Goal: Task Accomplishment & Management: Complete application form

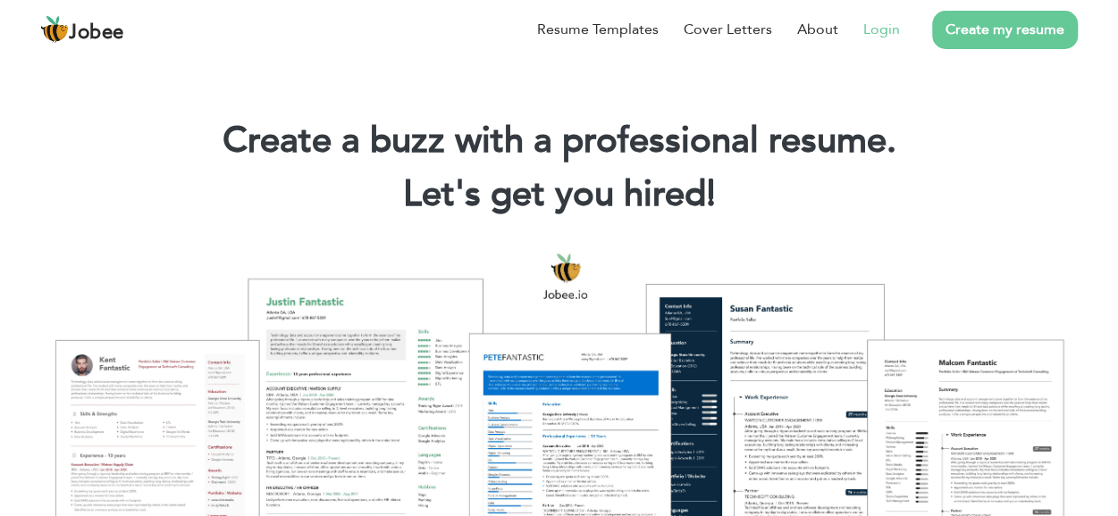
click at [878, 37] on link "Login" at bounding box center [881, 29] width 37 height 21
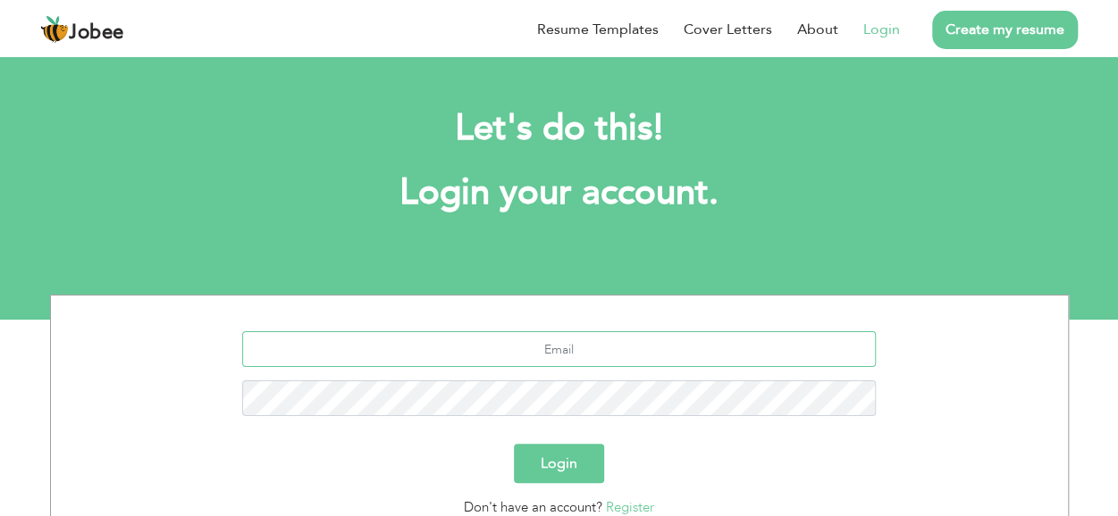
click at [552, 352] on input "text" at bounding box center [559, 350] width 634 height 36
type input "[EMAIL_ADDRESS][DOMAIN_NAME]"
click at [541, 454] on button "Login" at bounding box center [559, 463] width 90 height 39
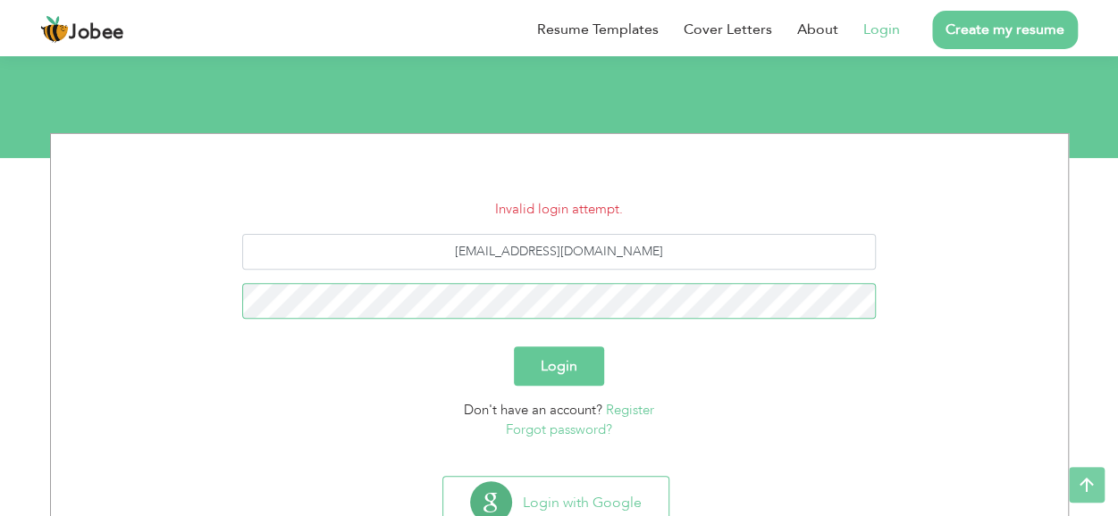
scroll to position [181, 0]
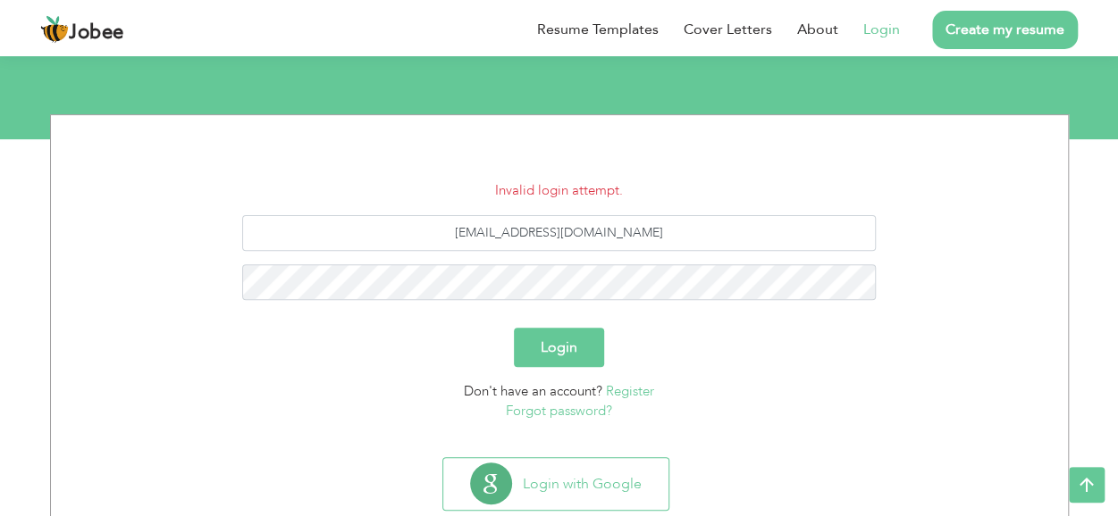
click at [571, 406] on link "Forgot password?" at bounding box center [559, 411] width 106 height 18
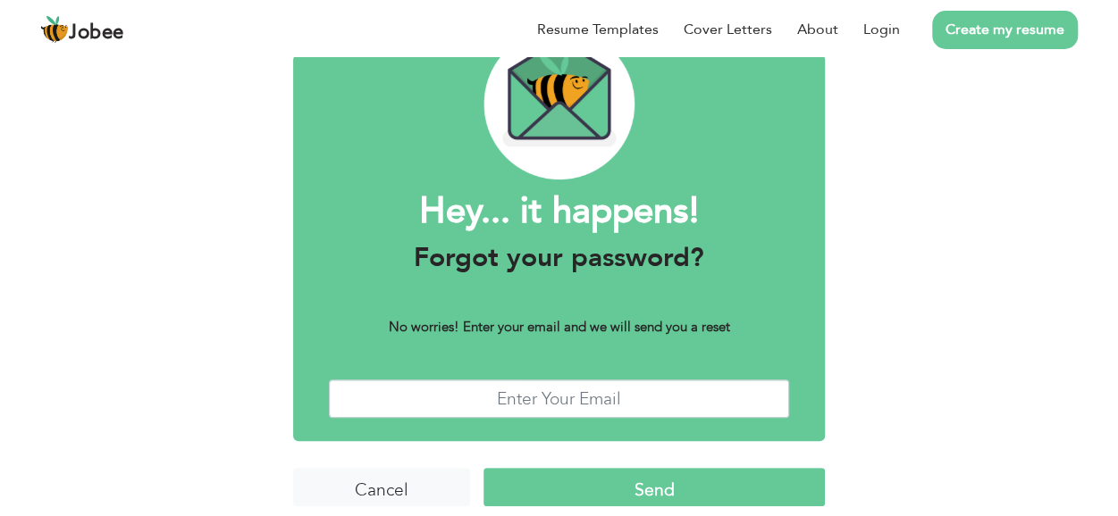
scroll to position [113, 0]
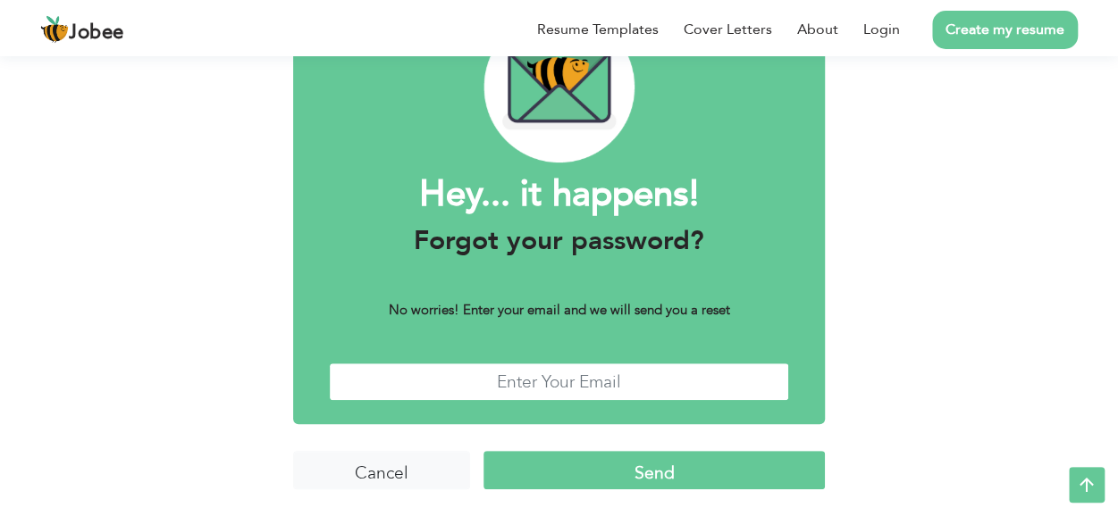
click at [542, 384] on input "text" at bounding box center [559, 382] width 461 height 38
type input "sabdoger20@gmail.com"
click at [576, 460] on input "Send" at bounding box center [653, 470] width 341 height 38
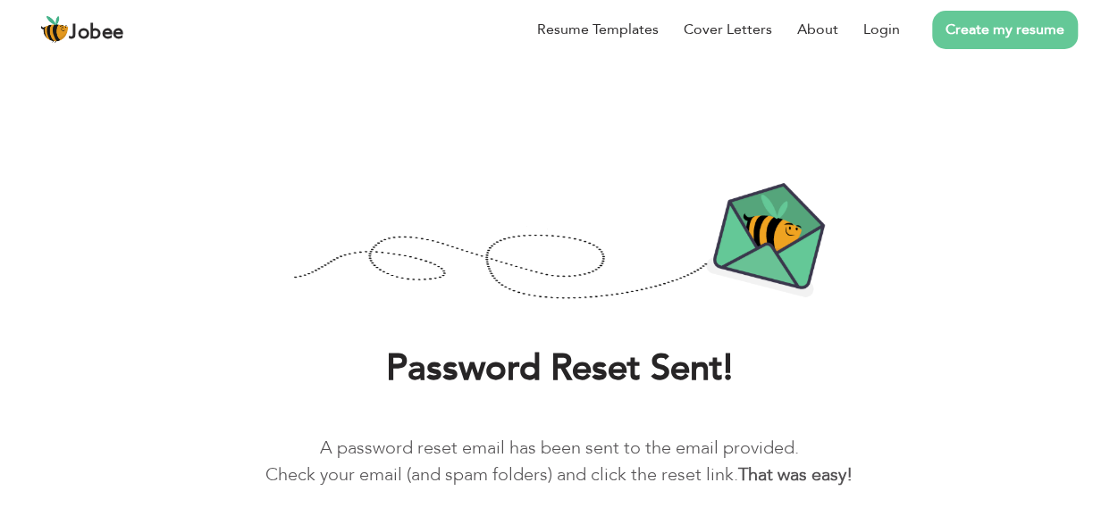
scroll to position [80, 0]
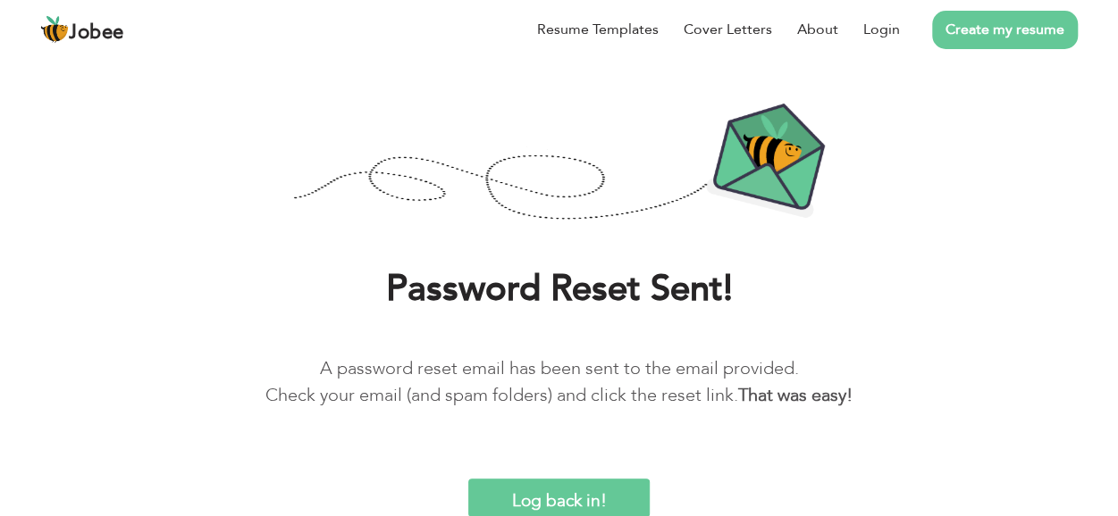
click at [549, 503] on input "Log back in!" at bounding box center [559, 498] width 182 height 38
click at [1044, 19] on link "Create my resume" at bounding box center [1005, 30] width 146 height 38
